Goal: Task Accomplishment & Management: Manage account settings

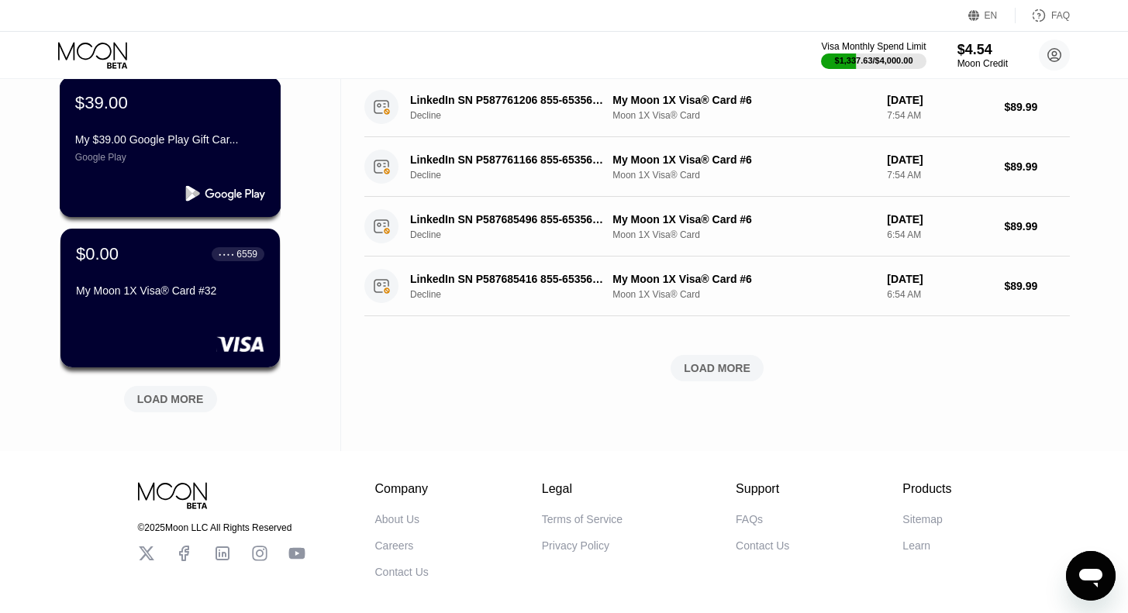
scroll to position [574, 0]
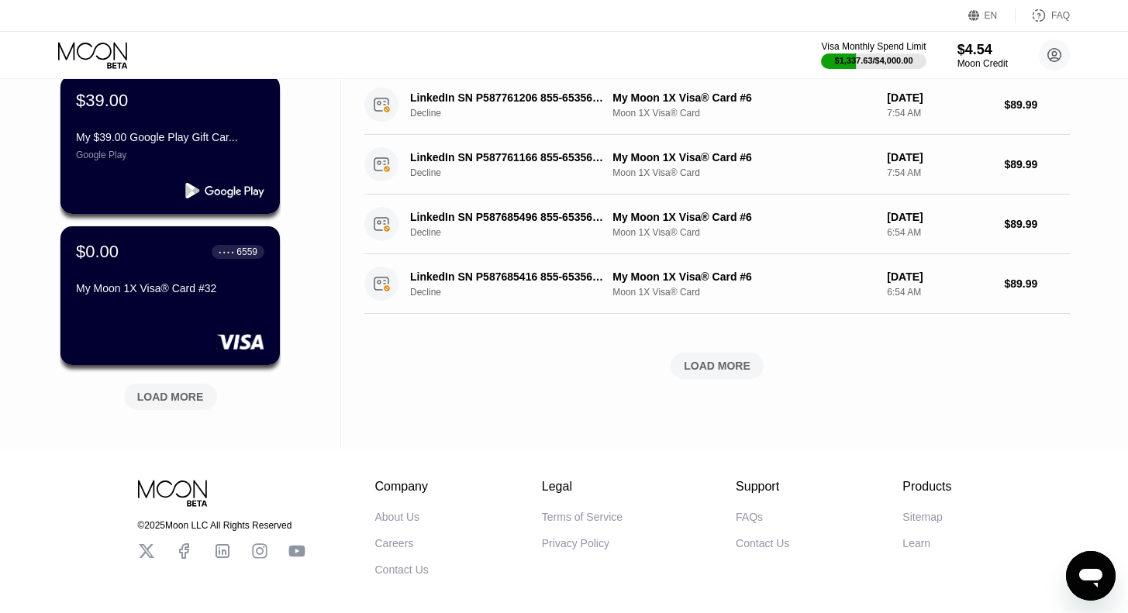
click at [173, 404] on div "LOAD MORE" at bounding box center [170, 397] width 67 height 14
click at [174, 397] on div "LOAD MORE" at bounding box center [170, 397] width 67 height 14
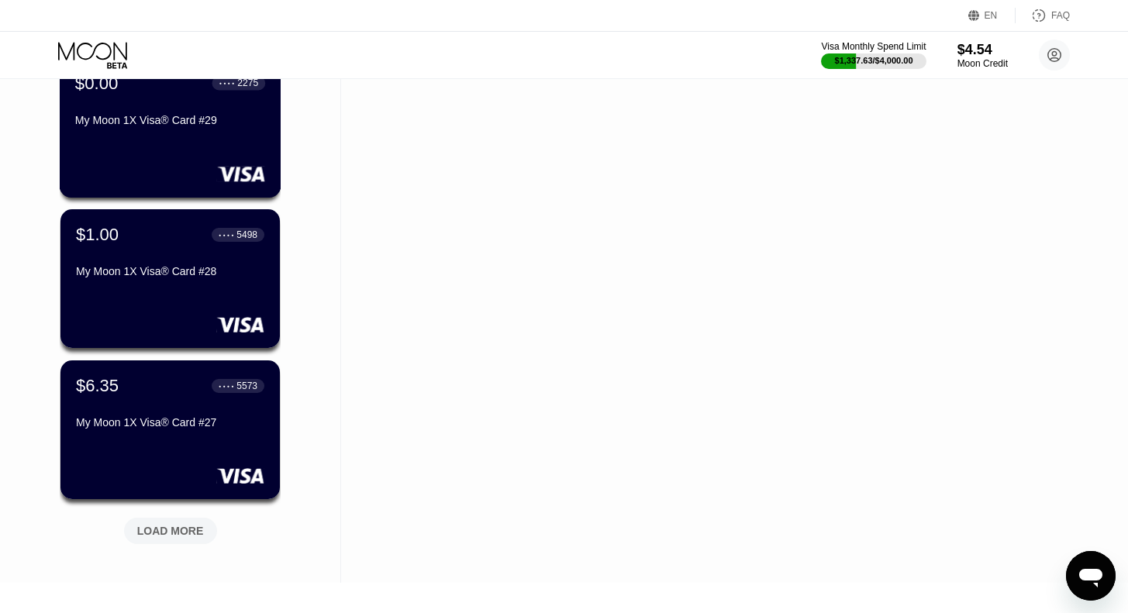
scroll to position [1199, 0]
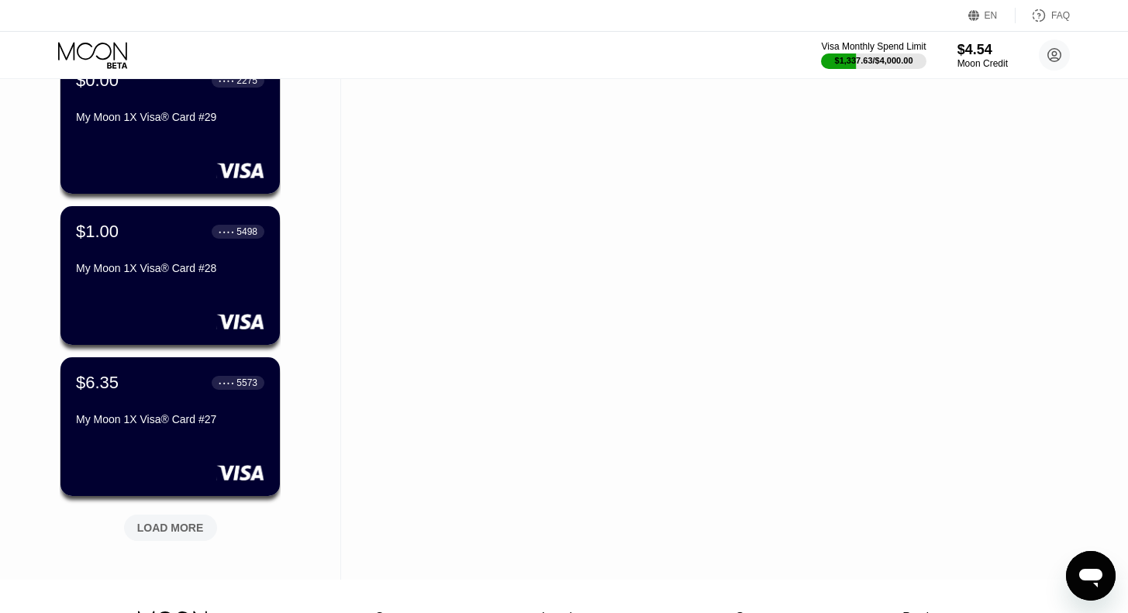
click at [167, 530] on div "LOAD MORE" at bounding box center [170, 528] width 67 height 14
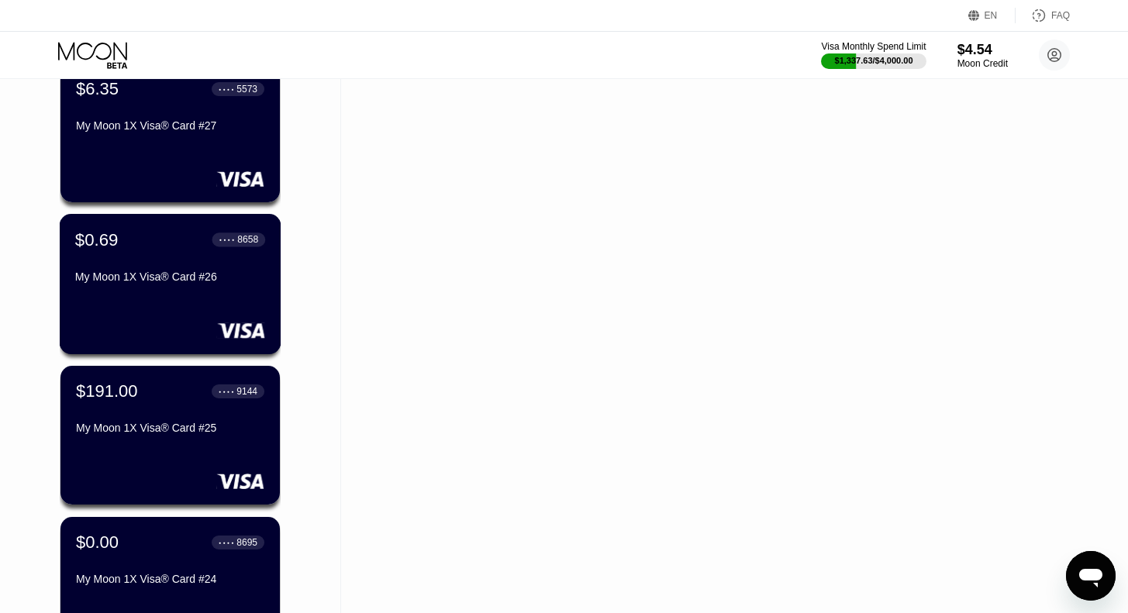
scroll to position [1495, 0]
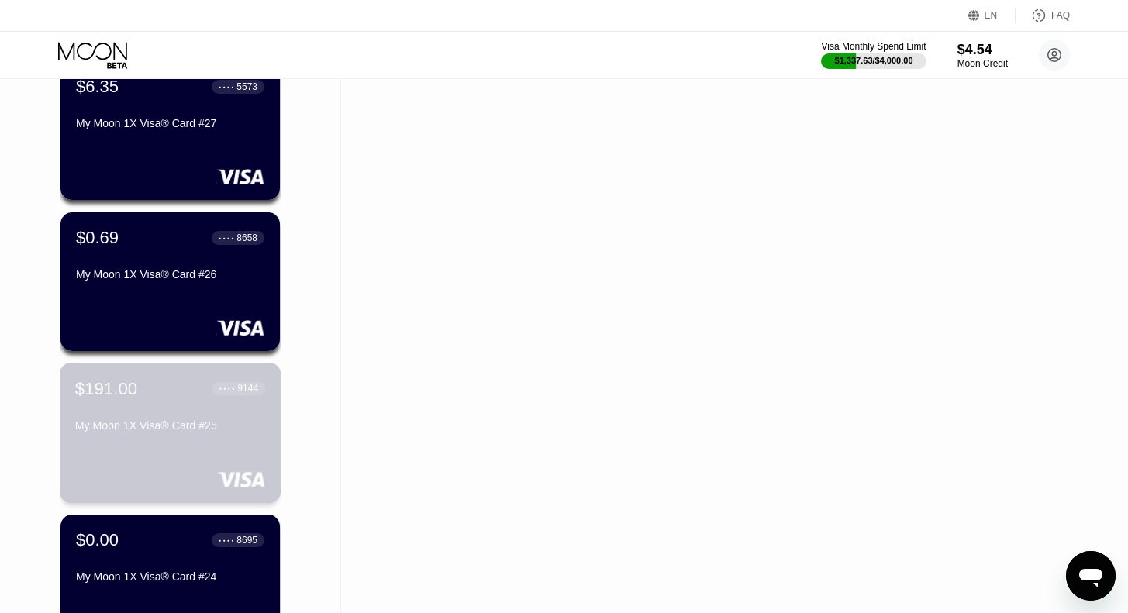
click at [147, 473] on div "$191.00 ● ● ● ● 9144 My Moon 1X Visa® Card #25" at bounding box center [171, 433] width 222 height 140
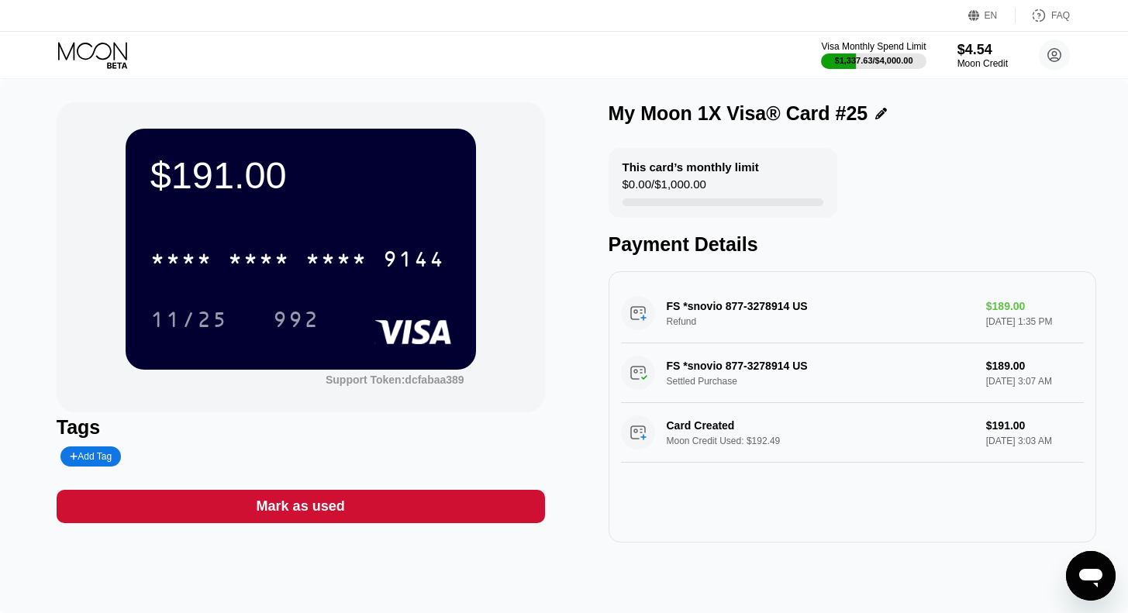
click at [89, 53] on icon at bounding box center [94, 55] width 72 height 27
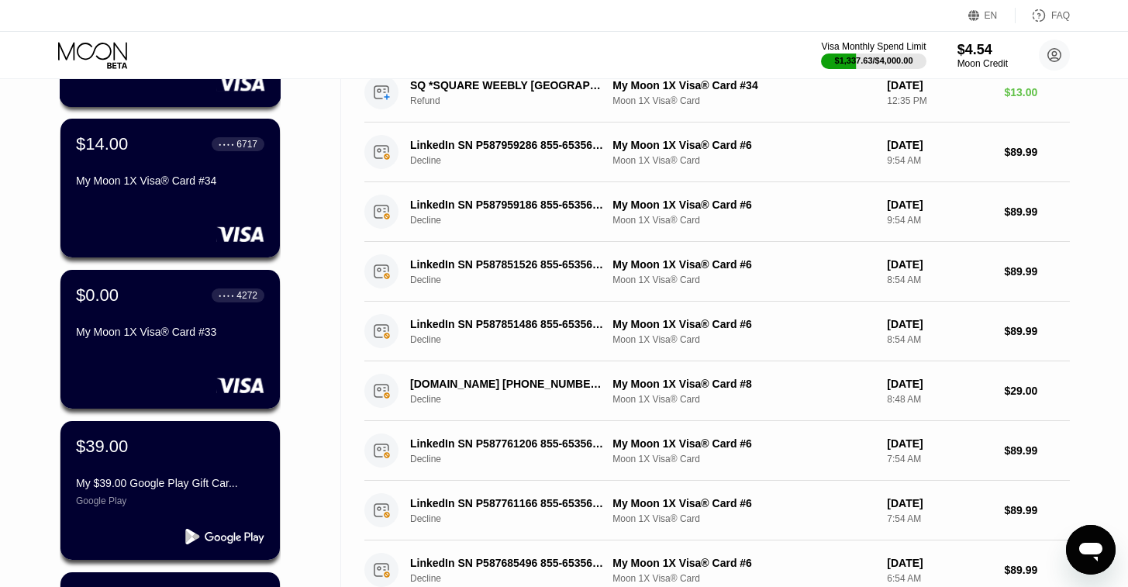
scroll to position [235, 0]
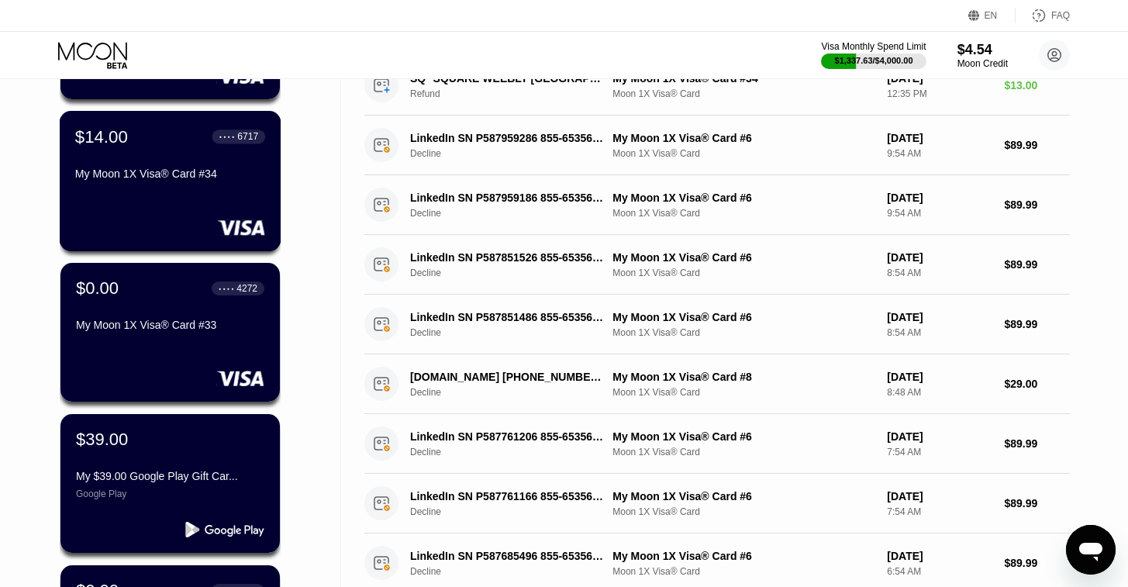
click at [186, 170] on div "$14.00 ● ● ● ● 6717 My Moon 1X Visa® Card #34" at bounding box center [170, 156] width 190 height 60
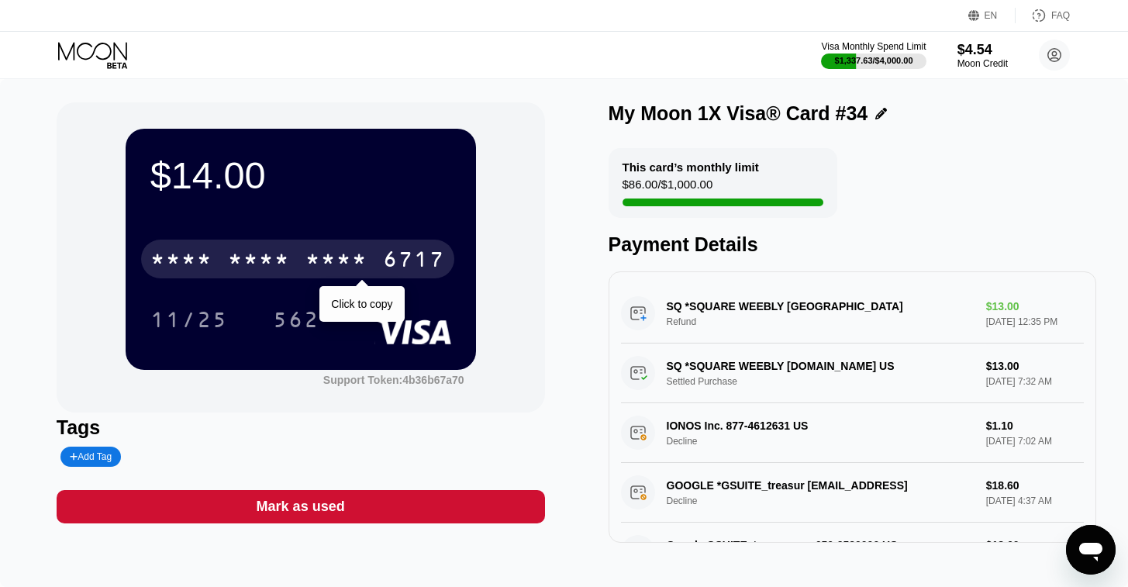
click at [312, 254] on div "* * * *" at bounding box center [336, 261] width 62 height 25
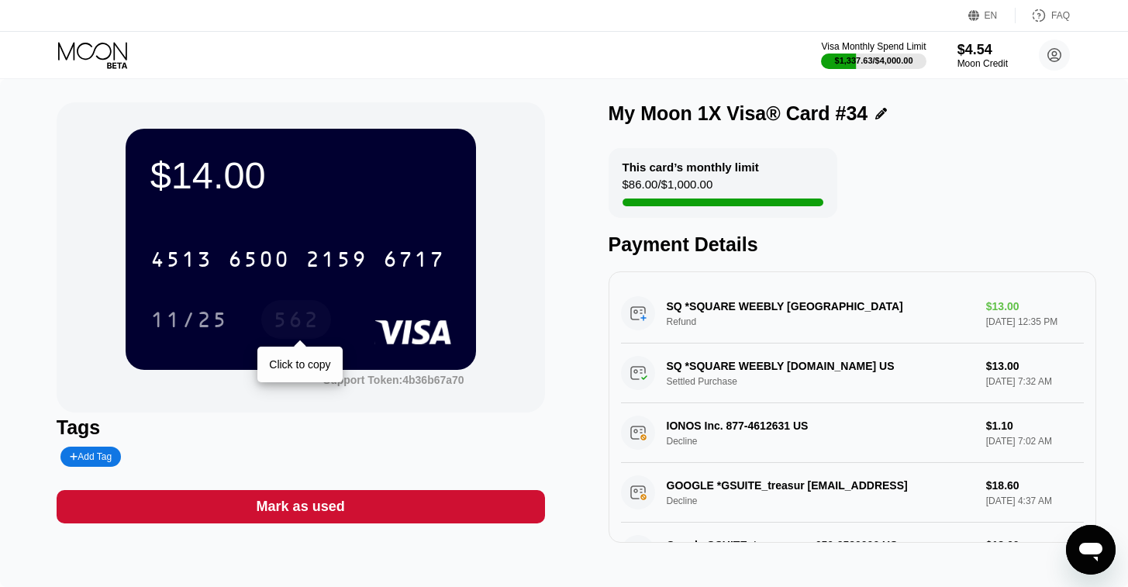
click at [292, 320] on div "562" at bounding box center [296, 321] width 47 height 25
click at [82, 40] on div "Visa Monthly Spend Limit $1,337.63 / $4,000.00 $4.54 Moon Credit helpme people …" at bounding box center [564, 55] width 1128 height 47
click at [82, 53] on icon at bounding box center [94, 55] width 72 height 27
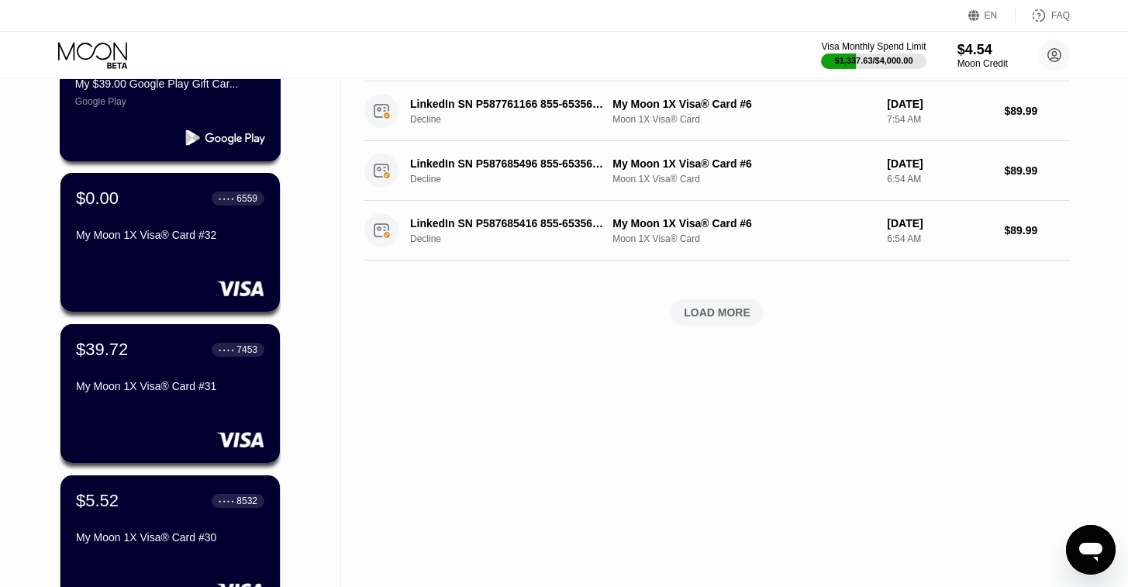
scroll to position [644, 0]
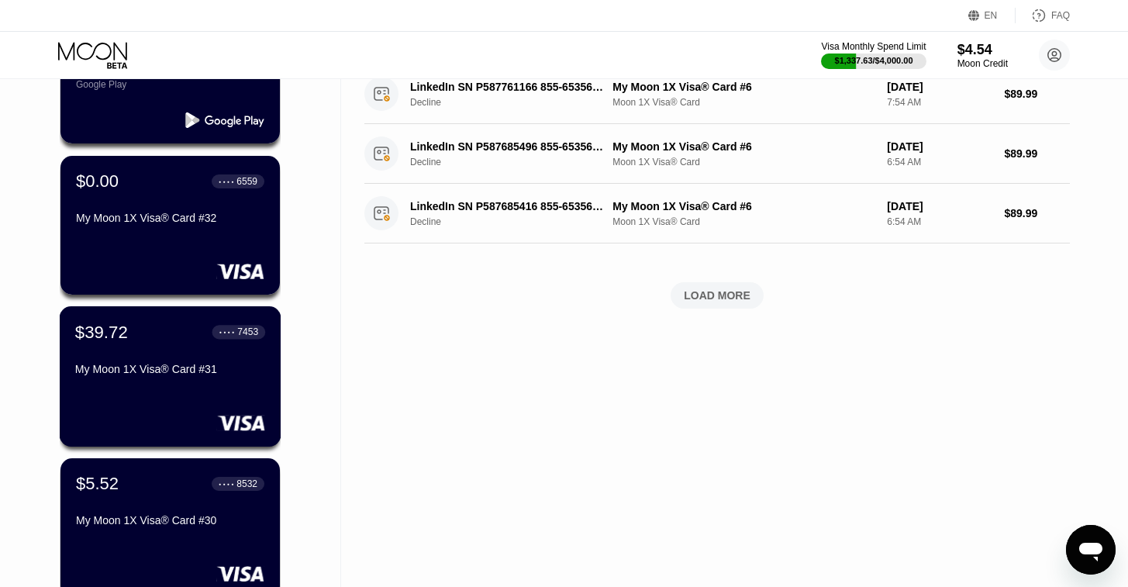
click at [140, 373] on div "My Moon 1X Visa® Card #31" at bounding box center [170, 369] width 190 height 12
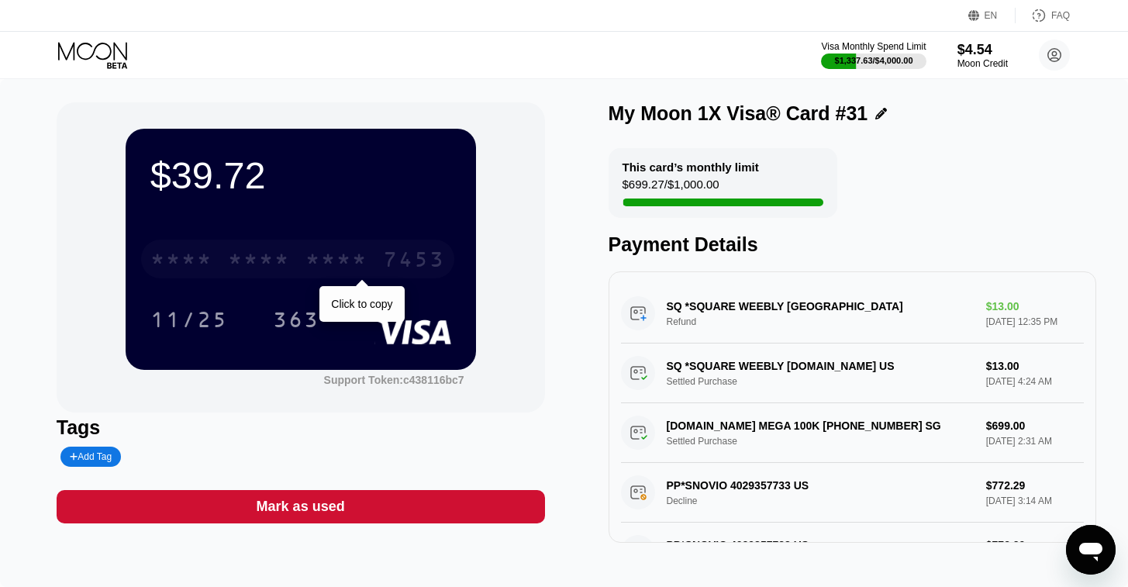
click at [277, 261] on div "* * * *" at bounding box center [259, 261] width 62 height 25
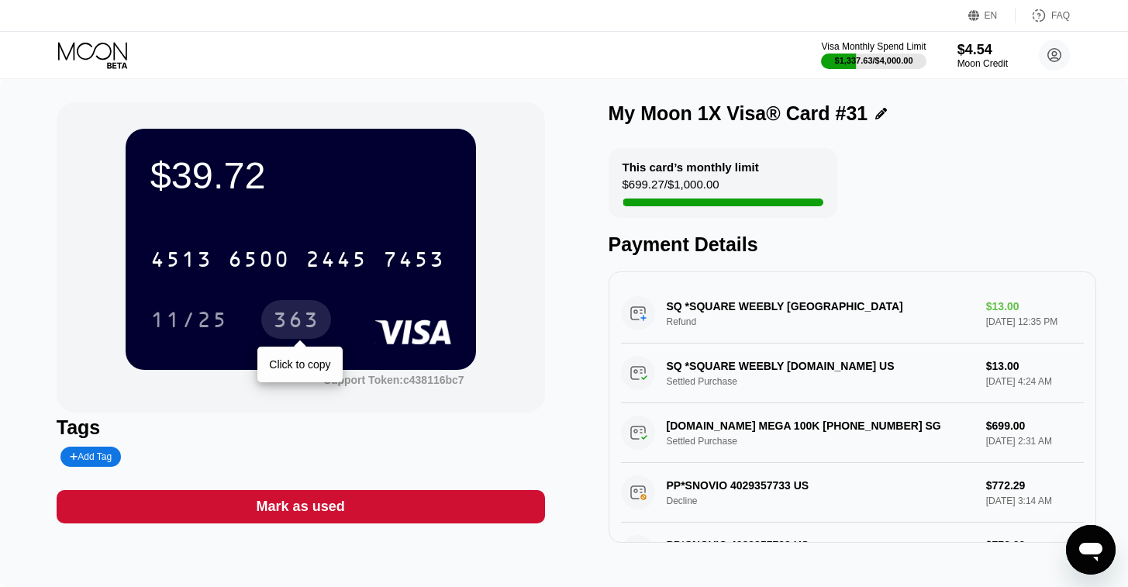
click at [293, 315] on div "363" at bounding box center [296, 321] width 47 height 25
